Goal: Information Seeking & Learning: Learn about a topic

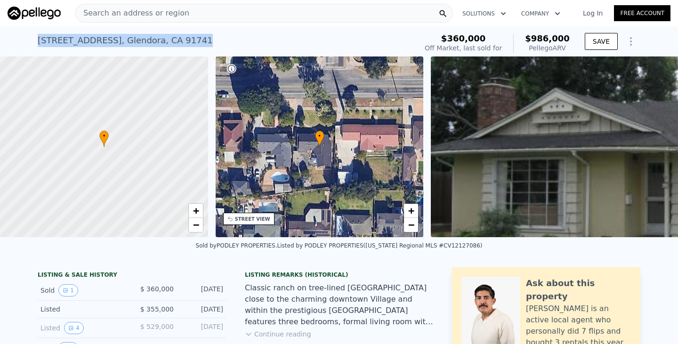
drag, startPoint x: 108, startPoint y: 43, endPoint x: 33, endPoint y: 43, distance: 74.8
click at [33, 43] on div "662 E Foothill Blvd , Glendora , CA 91741 Sold Feb 2013 for $360k (~ARV $986k )…" at bounding box center [339, 41] width 678 height 30
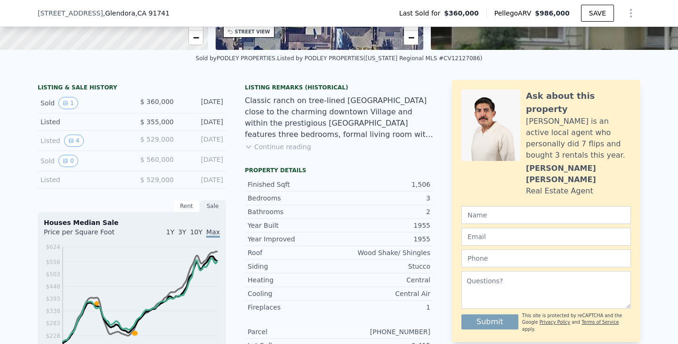
scroll to position [185, 0]
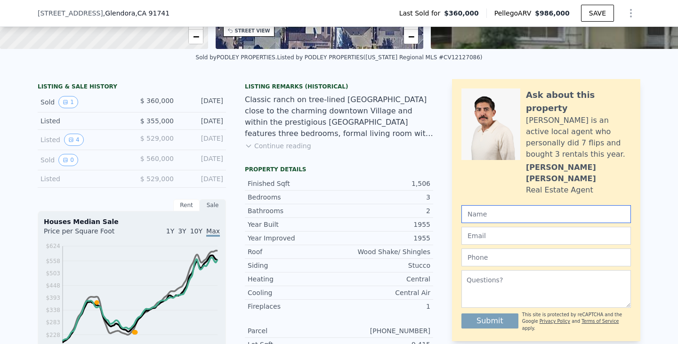
click at [523, 205] on input "text" at bounding box center [545, 214] width 169 height 18
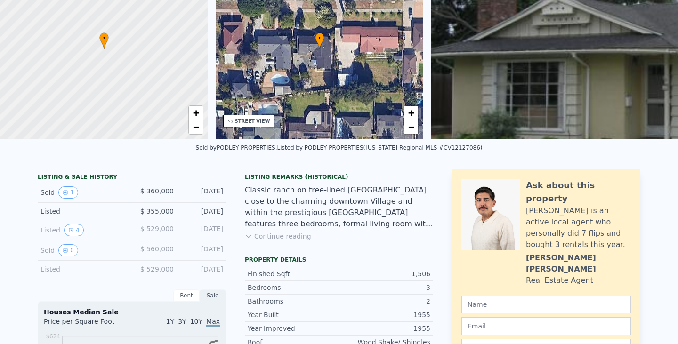
scroll to position [3, 0]
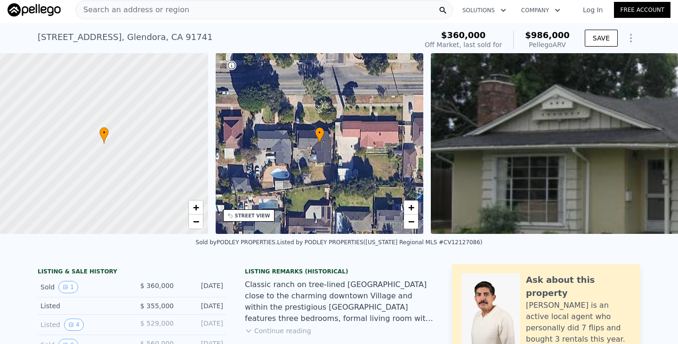
click at [112, 155] on div at bounding box center [103, 143] width 249 height 217
